Goal: Task Accomplishment & Management: Use online tool/utility

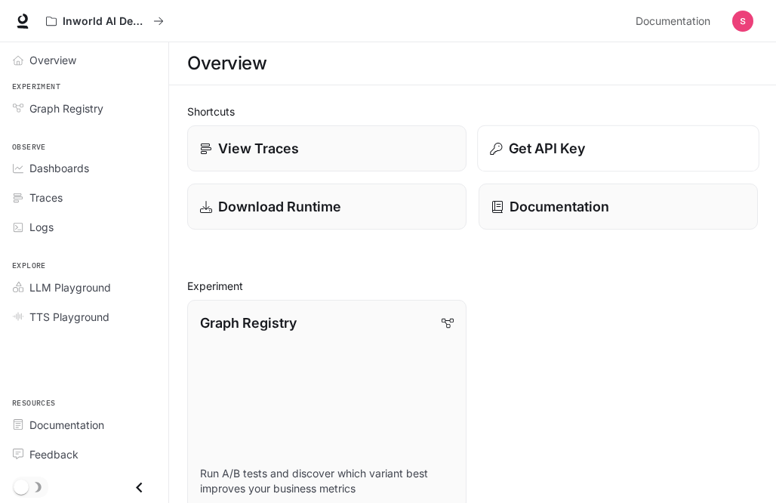
click at [532, 134] on button "Get API Key" at bounding box center [618, 148] width 282 height 47
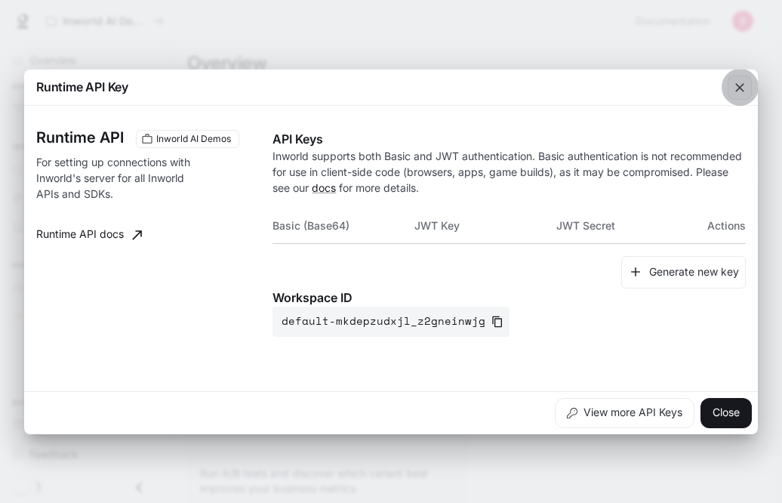
click at [735, 101] on button "button" at bounding box center [740, 87] width 36 height 36
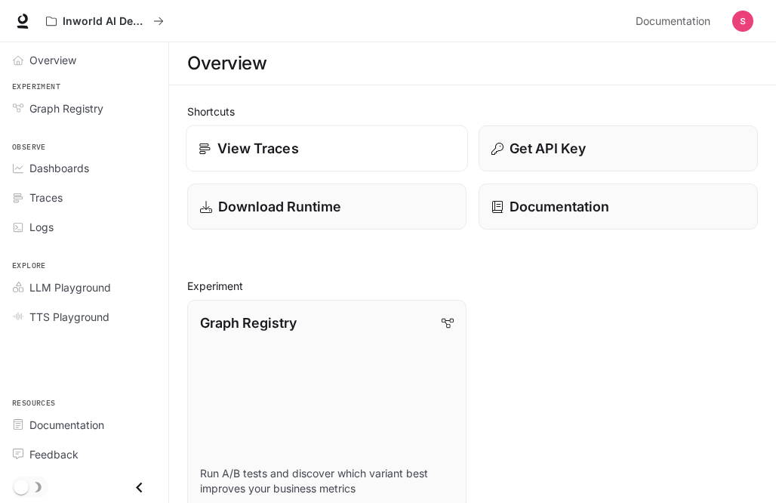
click at [288, 165] on link "View Traces" at bounding box center [327, 148] width 282 height 47
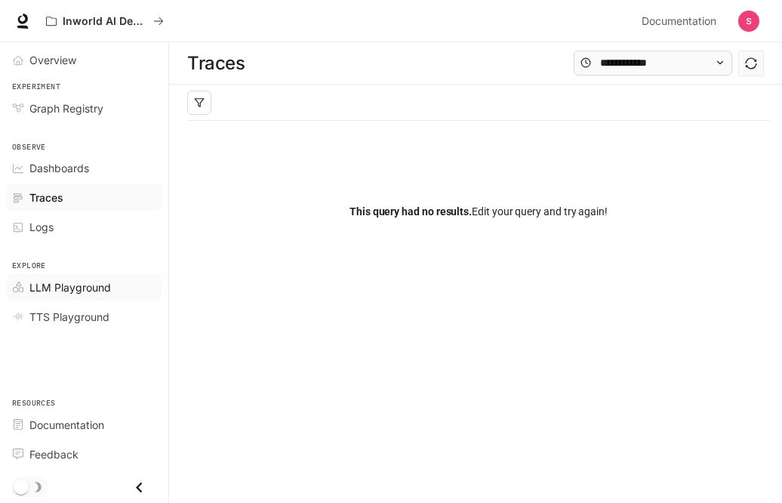
click at [71, 285] on span "LLM Playground" at bounding box center [70, 287] width 82 height 16
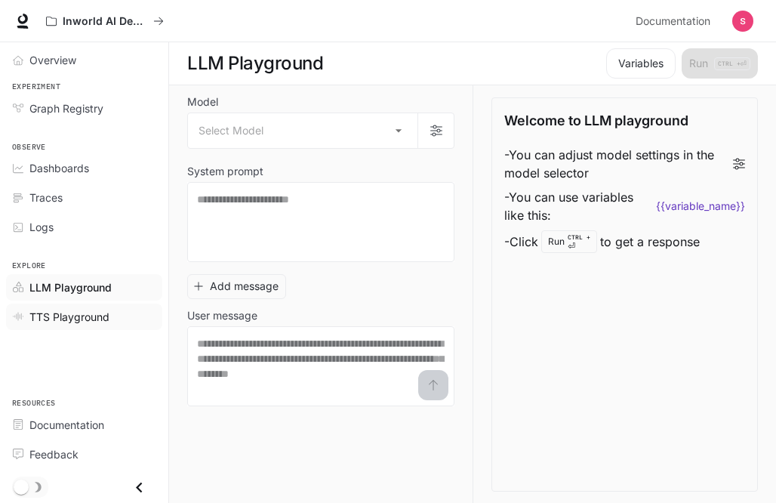
click at [62, 312] on span "TTS Playground" at bounding box center [69, 317] width 80 height 16
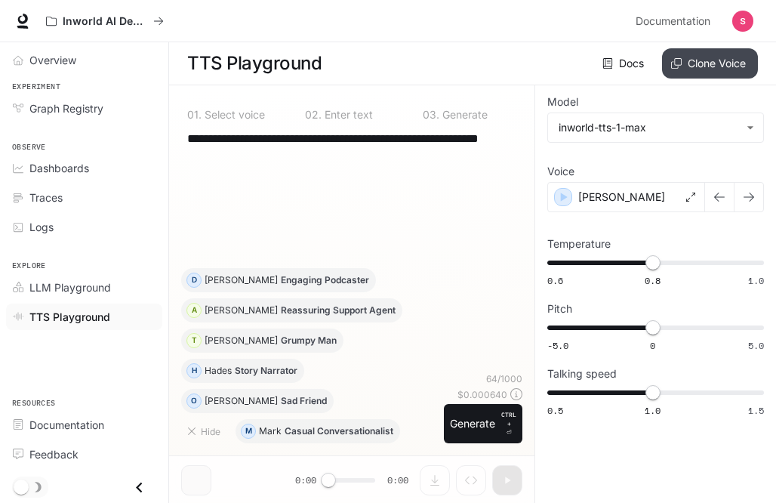
click at [704, 54] on button "Clone Voice" at bounding box center [710, 63] width 96 height 30
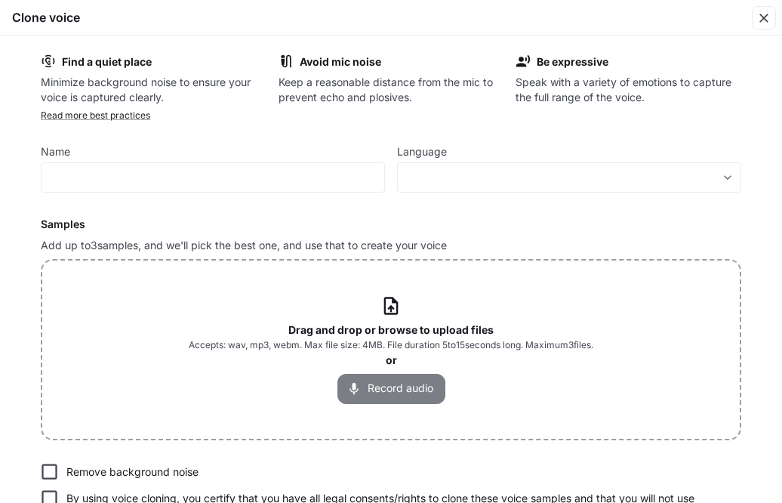
click at [381, 379] on button "Record audio" at bounding box center [391, 389] width 108 height 30
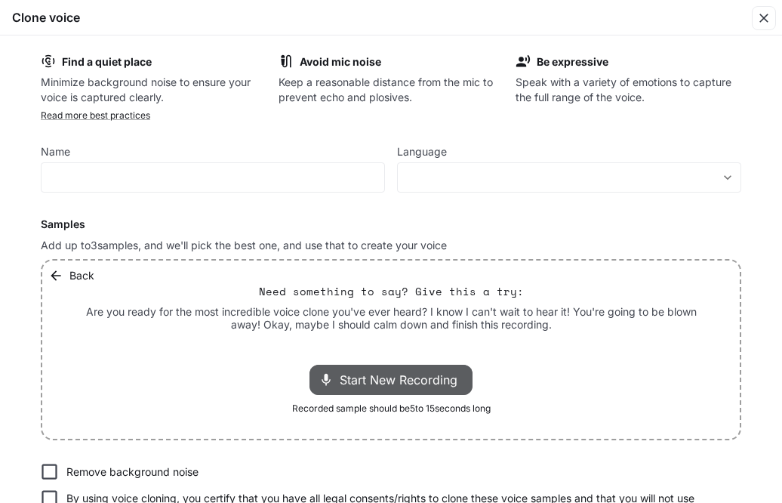
click at [381, 379] on span "Start New Recording" at bounding box center [403, 380] width 127 height 18
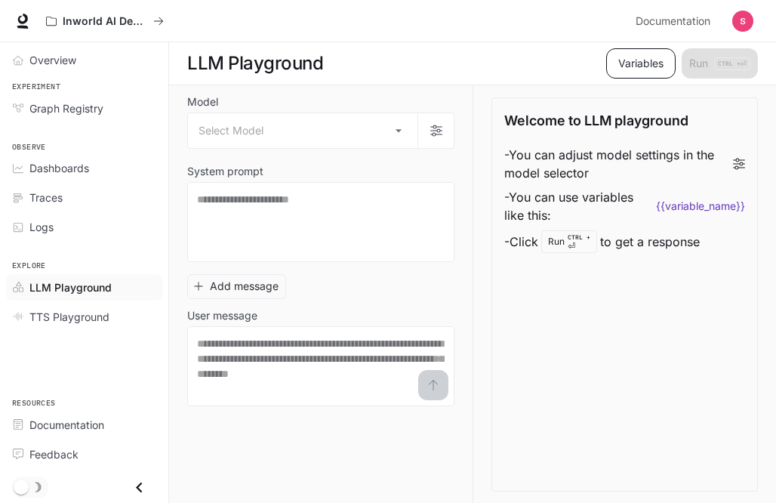
click at [634, 66] on button "Variables" at bounding box center [640, 63] width 69 height 30
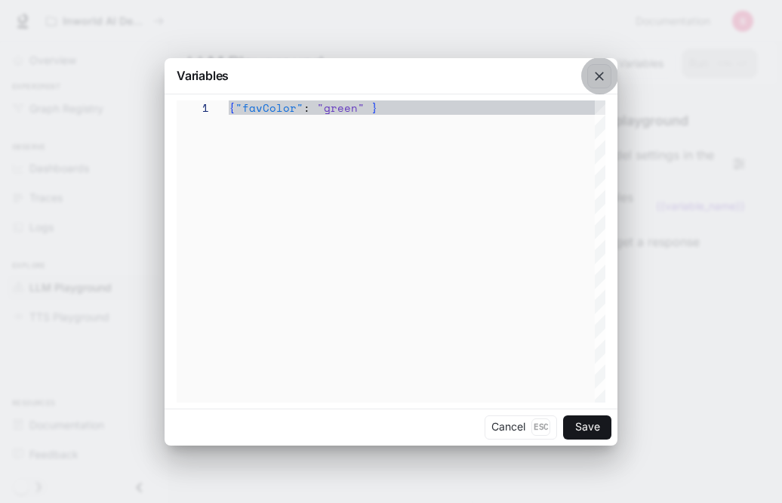
click at [596, 79] on icon "button" at bounding box center [599, 76] width 9 height 9
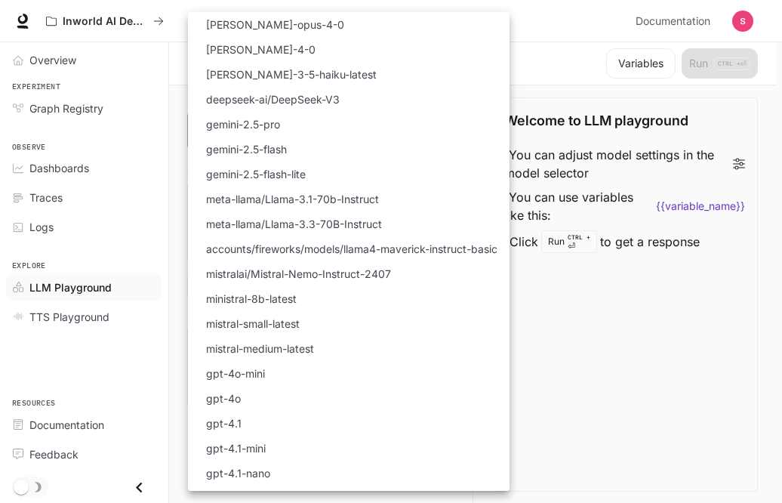
click at [316, 120] on body "Skip to main content Inworld AI Demos Documentation Documentation Portal Overvi…" at bounding box center [391, 252] width 782 height 504
click at [639, 118] on div at bounding box center [391, 251] width 782 height 503
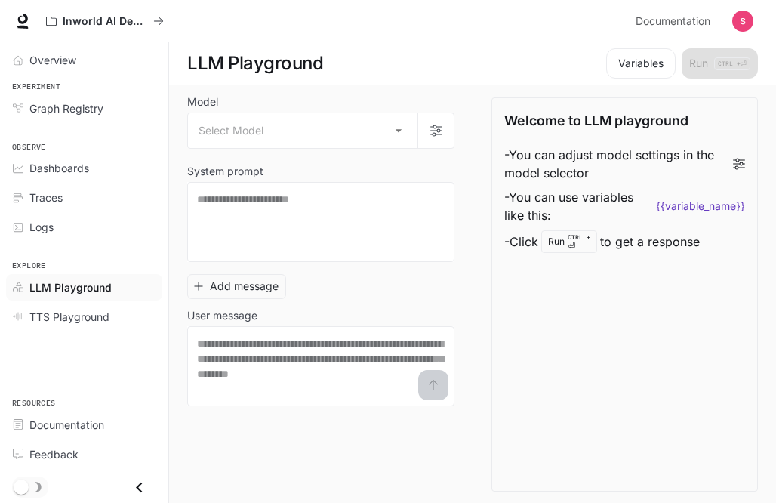
click at [606, 43] on section "LLM Playground Variables Run CTRL + ⏎" at bounding box center [472, 63] width 607 height 43
click at [724, 63] on div "Variables Run CTRL + ⏎" at bounding box center [679, 63] width 158 height 30
click at [101, 316] on span "TTS Playground" at bounding box center [69, 317] width 80 height 16
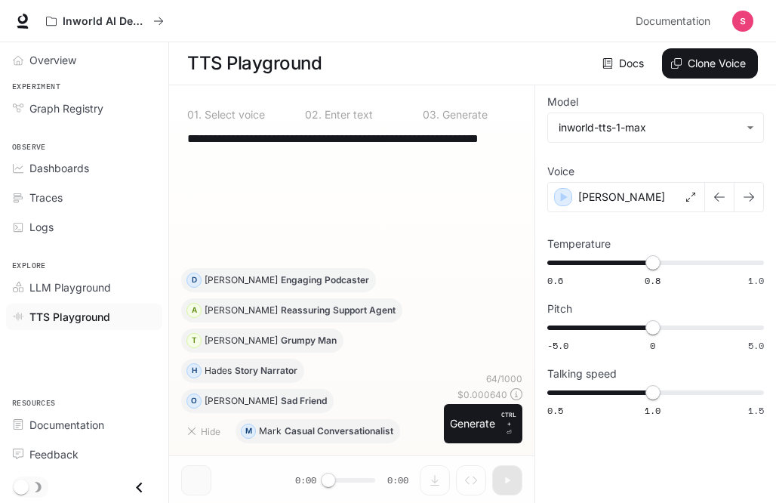
click at [595, 63] on div "Docs Voices Clone Voice" at bounding box center [543, 63] width 430 height 30
click at [612, 63] on link "Docs" at bounding box center [624, 63] width 51 height 30
click at [729, 57] on button "Clone Voice" at bounding box center [710, 63] width 96 height 30
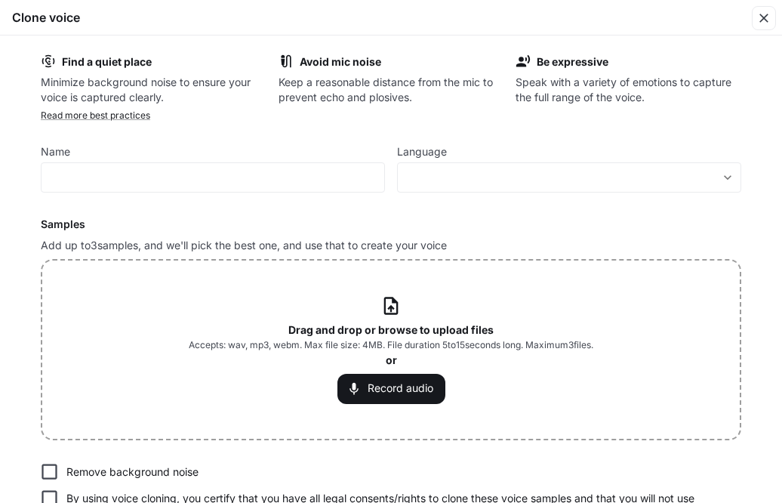
click at [379, 317] on div "Drag and drop or browse to upload files Accepts: wav, mp3, webm. Max file size:…" at bounding box center [391, 349] width 405 height 108
